Goal: Information Seeking & Learning: Check status

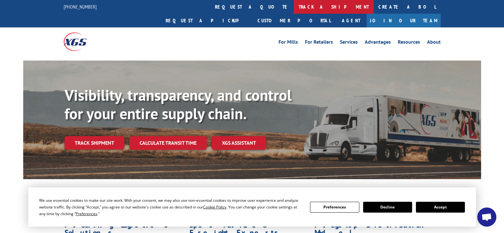
click at [294, 10] on link "track a shipment" at bounding box center [334, 7] width 80 height 14
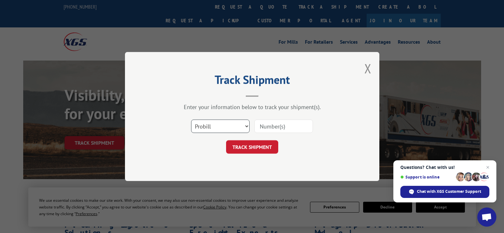
click at [244, 127] on select "Select category... Probill BOL PO" at bounding box center [220, 125] width 59 height 13
select select "bol"
click at [191, 119] on select "Select category... Probill BOL PO" at bounding box center [220, 125] width 59 height 13
click at [274, 125] on input at bounding box center [283, 125] width 59 height 13
type input "7063931"
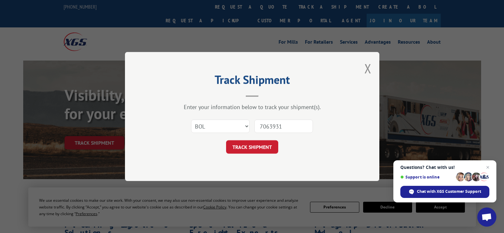
click button "TRACK SHIPMENT" at bounding box center [252, 146] width 52 height 13
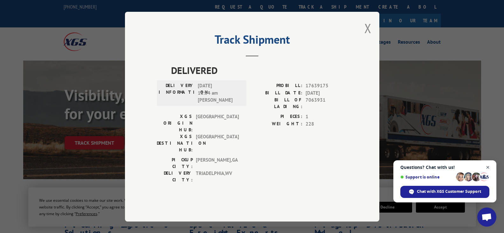
click at [488, 166] on span "Close chat" at bounding box center [488, 167] width 8 height 8
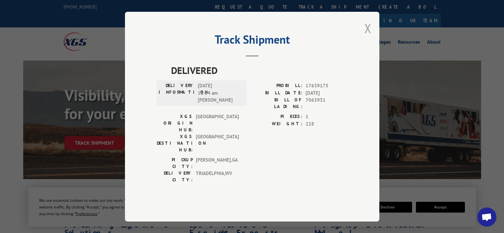
click at [365, 37] on button "Close modal" at bounding box center [368, 28] width 7 height 17
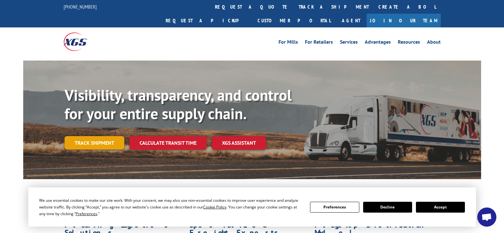
click at [115, 136] on link "Track shipment" at bounding box center [95, 142] width 60 height 13
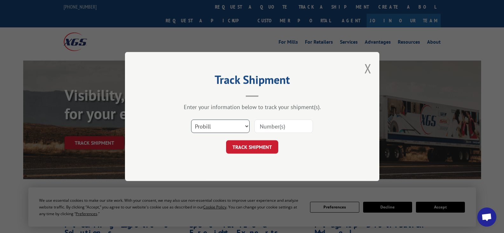
click at [246, 127] on select "Select category... Probill BOL PO" at bounding box center [220, 125] width 59 height 13
select select "bol"
click at [191, 119] on select "Select category... Probill BOL PO" at bounding box center [220, 125] width 59 height 13
click at [274, 124] on input at bounding box center [283, 125] width 59 height 13
type input "7075559"
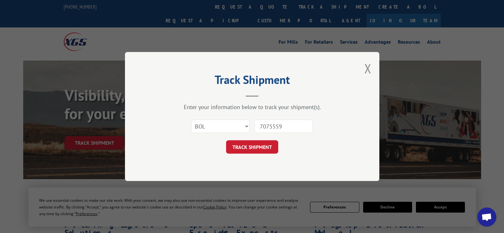
click button "TRACK SHIPMENT" at bounding box center [252, 146] width 52 height 13
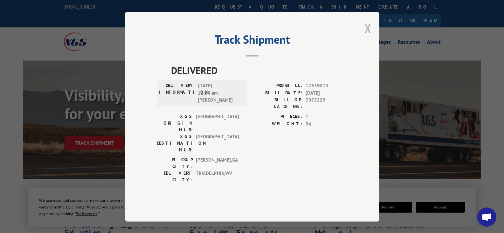
click at [368, 37] on button "Close modal" at bounding box center [368, 28] width 7 height 17
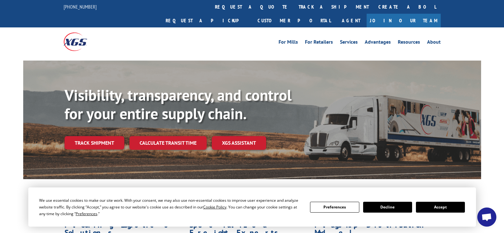
click at [449, 204] on button "Accept" at bounding box center [440, 206] width 49 height 11
